Goal: Information Seeking & Learning: Find specific page/section

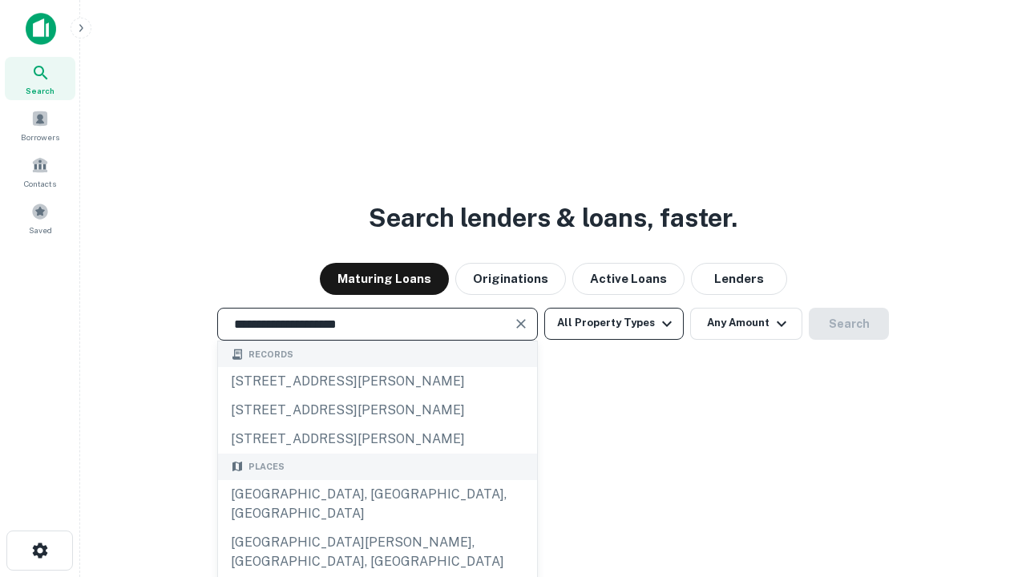
click at [377, 528] on div "[GEOGRAPHIC_DATA], [GEOGRAPHIC_DATA], [GEOGRAPHIC_DATA]" at bounding box center [377, 504] width 319 height 48
type input "**********"
click at [614, 323] on button "All Property Types" at bounding box center [613, 324] width 139 height 32
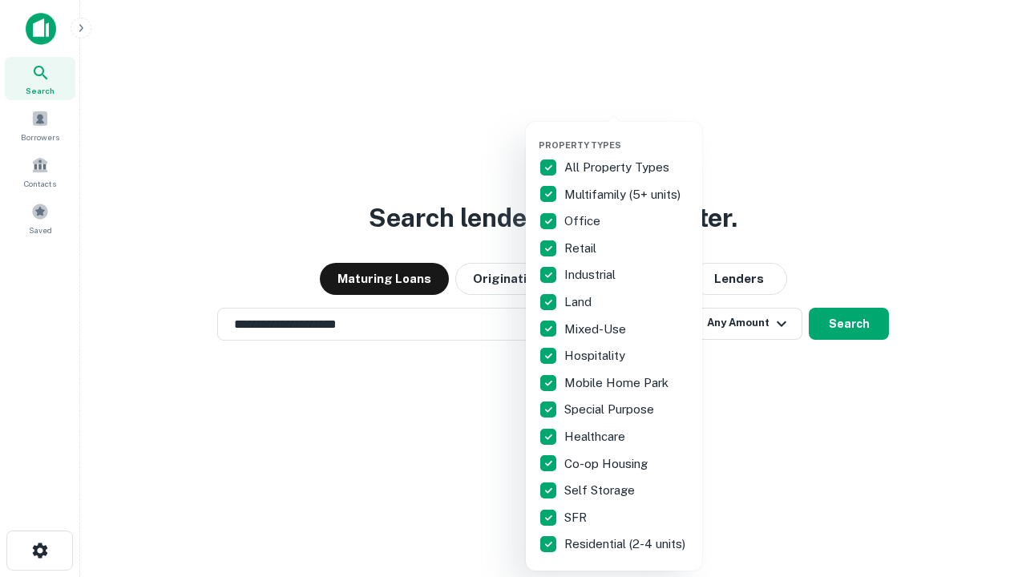
click at [627, 135] on button "button" at bounding box center [627, 135] width 176 height 1
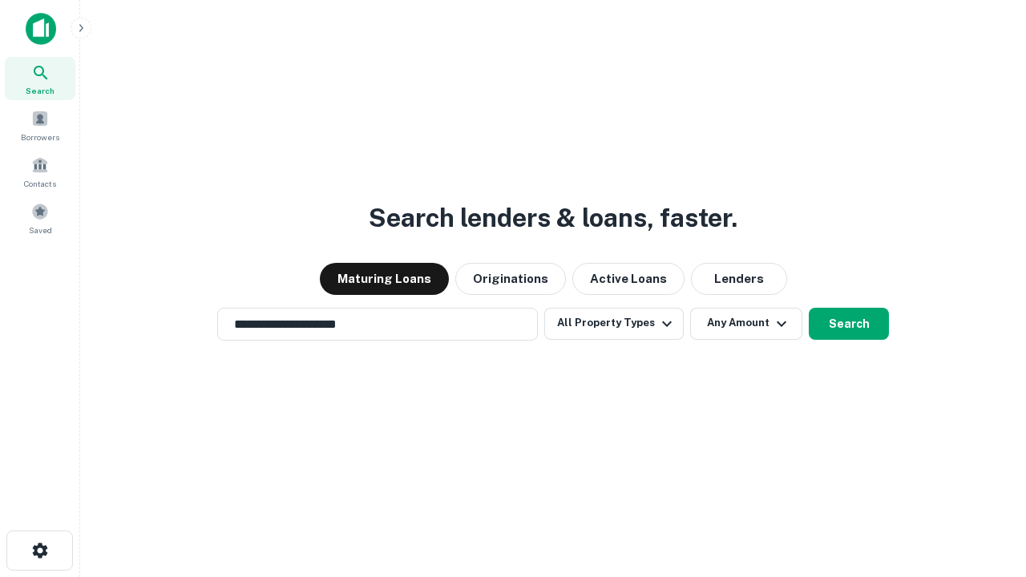
scroll to position [25, 0]
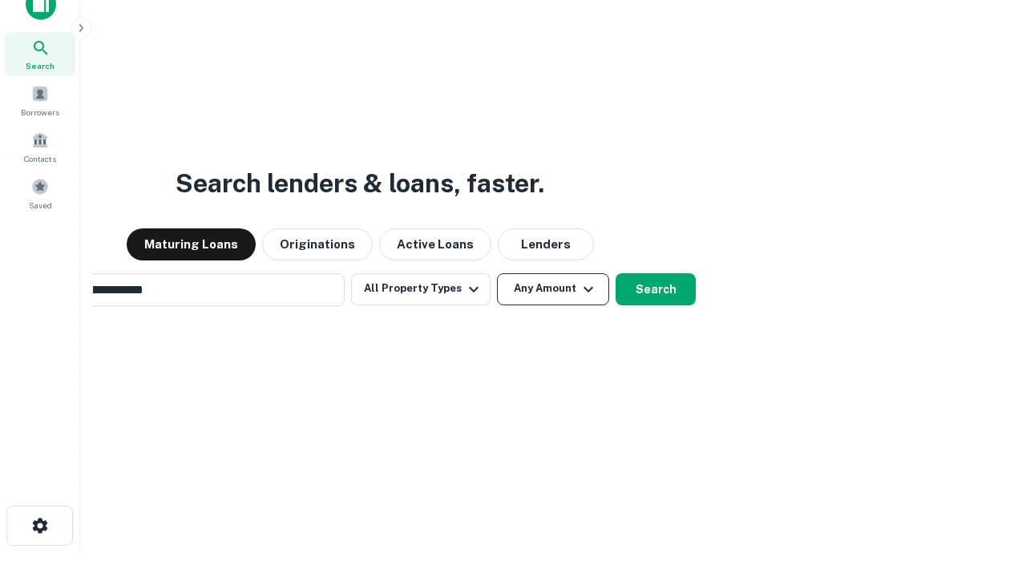
click at [497, 273] on button "Any Amount" at bounding box center [553, 289] width 112 height 32
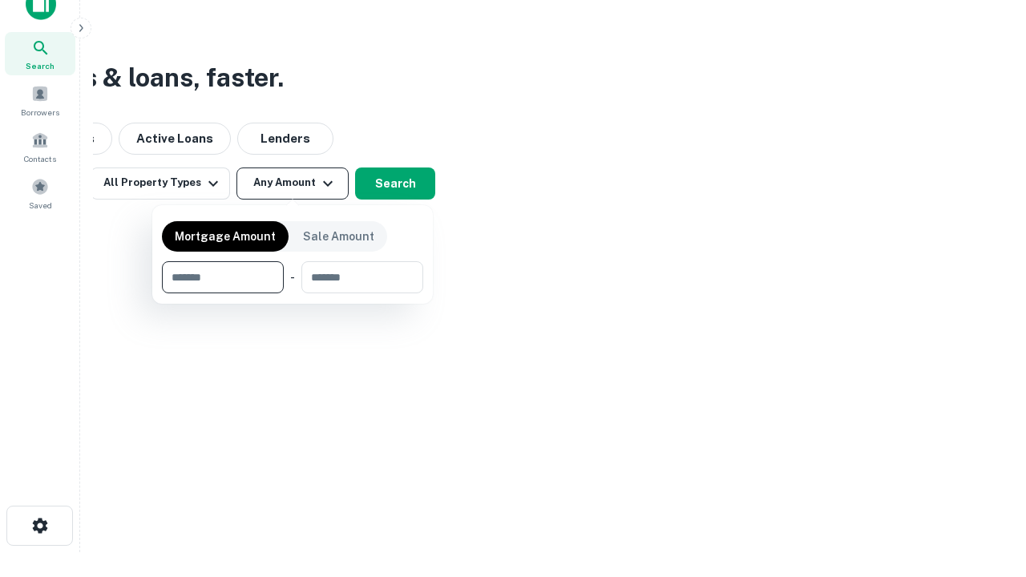
scroll to position [26, 0]
type input "*******"
click at [293, 293] on button "button" at bounding box center [292, 293] width 261 height 1
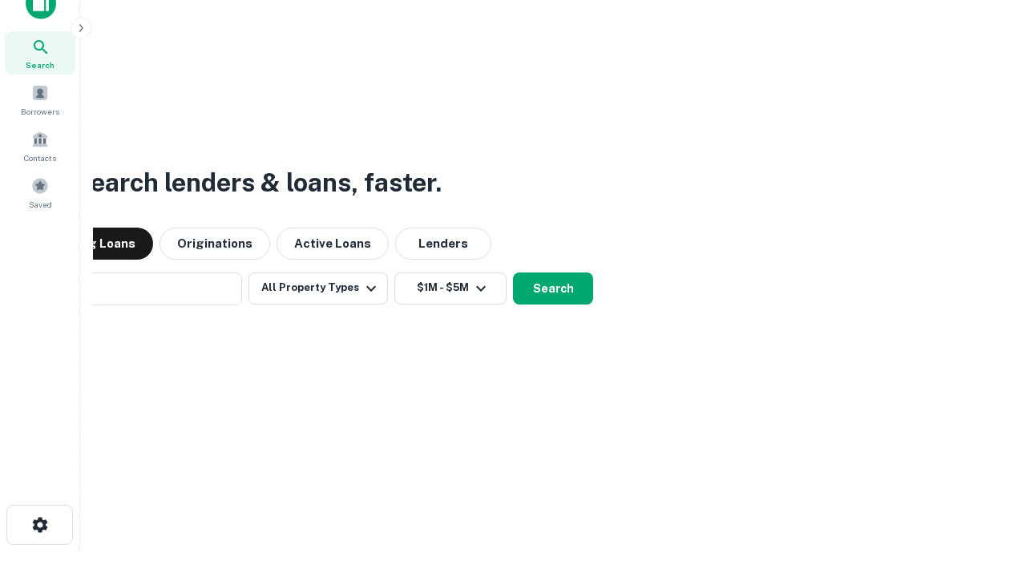
scroll to position [25, 0]
click at [513, 273] on button "Search" at bounding box center [553, 289] width 80 height 32
